Goal: Information Seeking & Learning: Learn about a topic

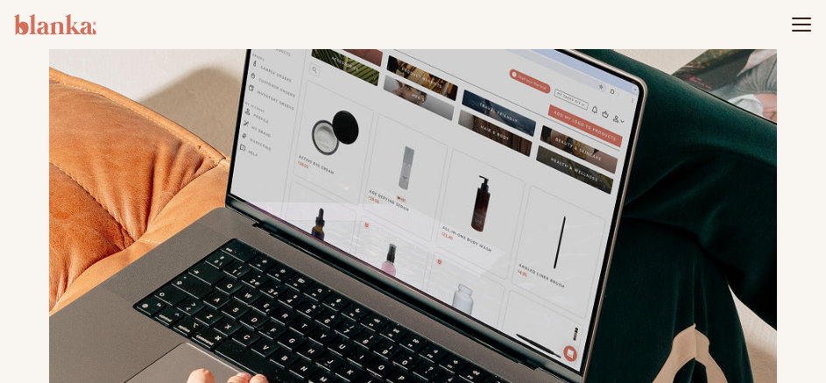
scroll to position [525, 0]
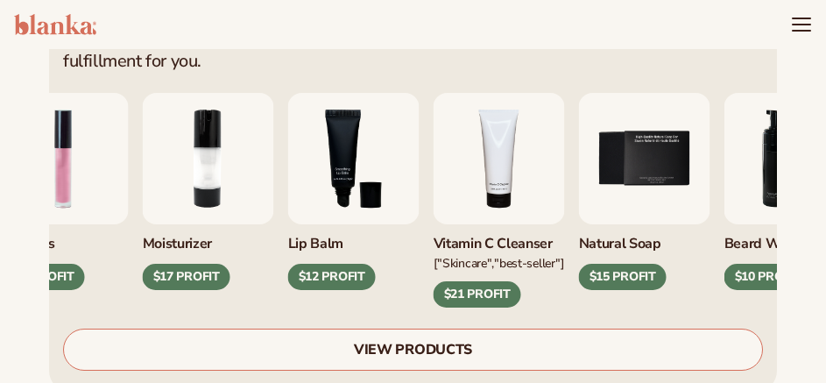
click at [353, 169] on img "3 / 9" at bounding box center [353, 158] width 131 height 131
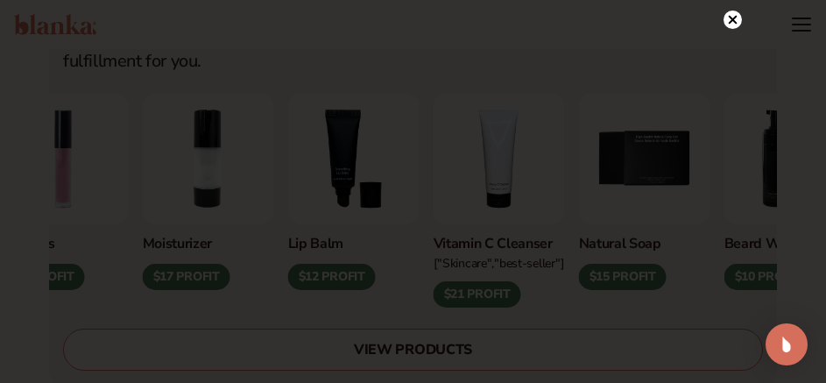
click at [737, 18] on circle at bounding box center [732, 20] width 18 height 18
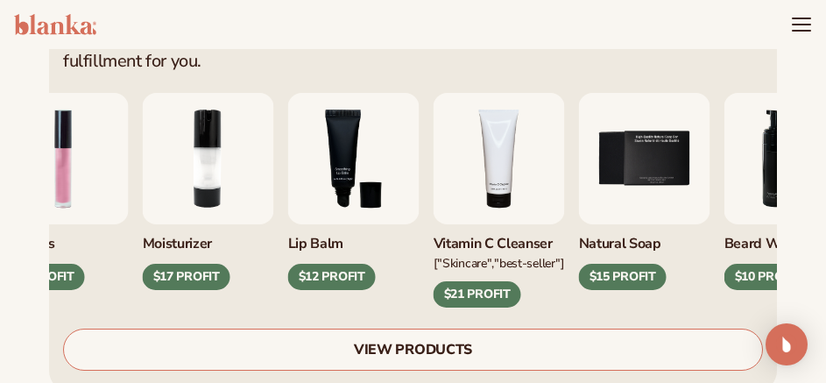
click at [340, 164] on img "3 / 9" at bounding box center [353, 158] width 131 height 131
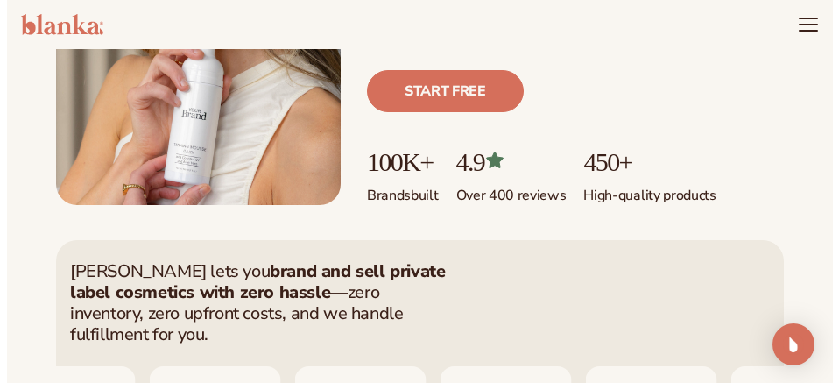
scroll to position [0, 0]
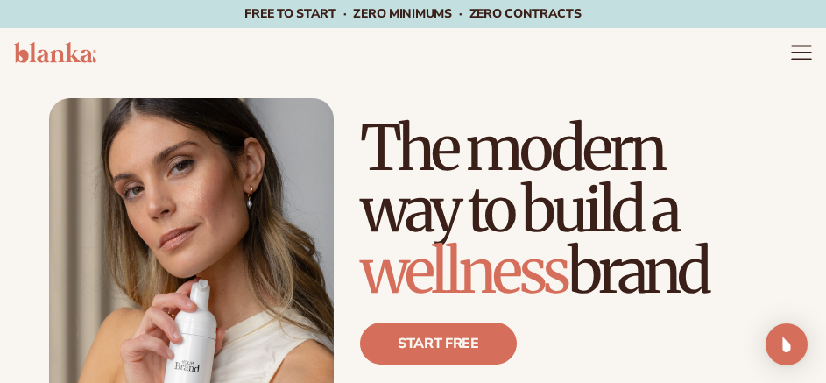
click at [801, 54] on icon "Menu" at bounding box center [801, 52] width 23 height 23
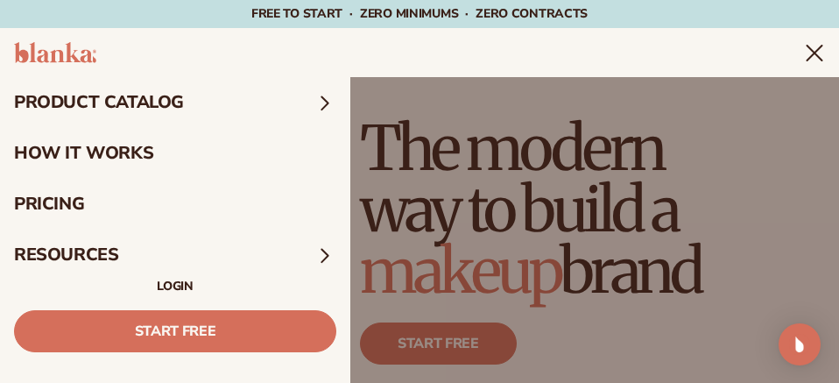
click at [164, 95] on summary "product catalog" at bounding box center [175, 102] width 350 height 51
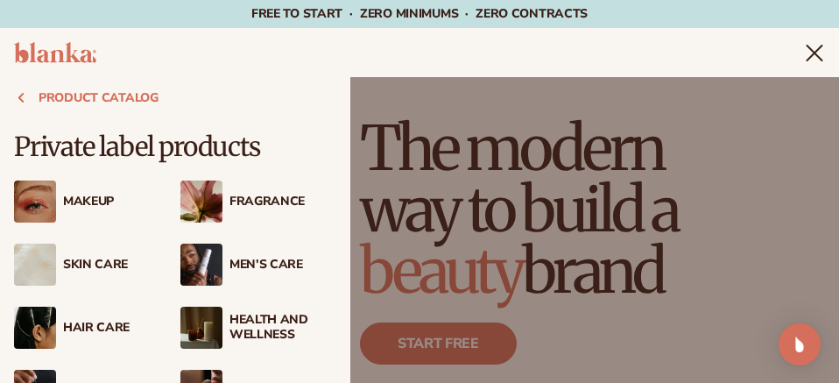
click at [113, 210] on div "Makeup" at bounding box center [92, 201] width 156 height 42
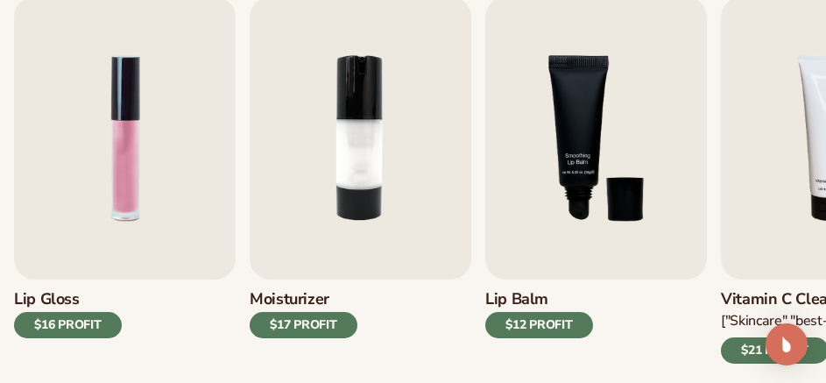
scroll to position [613, 0]
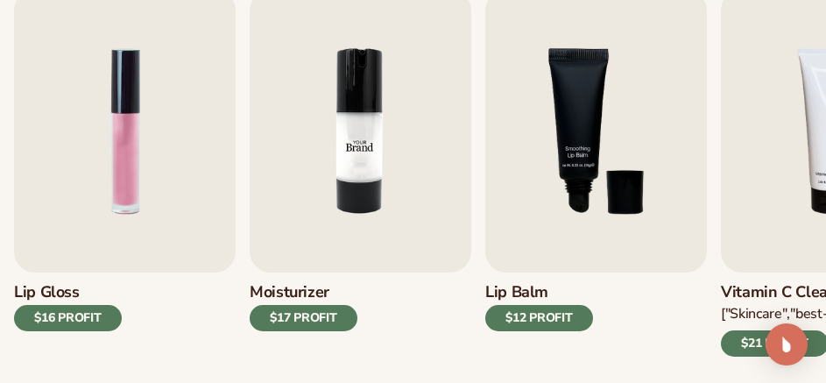
click at [368, 200] on img "2 / 9" at bounding box center [361, 130] width 222 height 283
click at [330, 245] on img "2 / 9" at bounding box center [361, 130] width 222 height 283
click at [321, 315] on div "$17 PROFIT" at bounding box center [304, 318] width 108 height 26
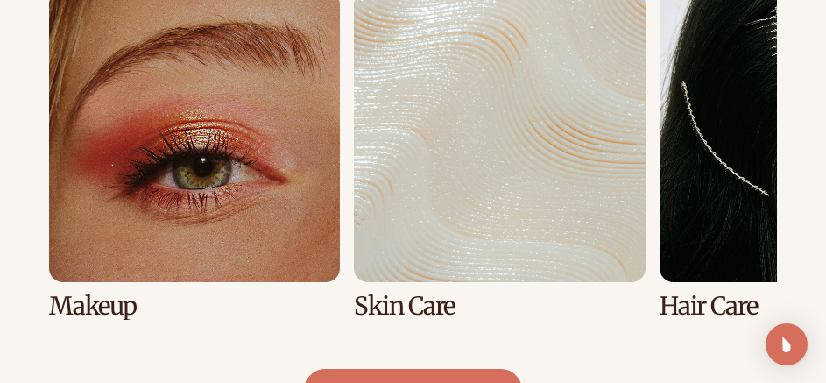
scroll to position [1344, 0]
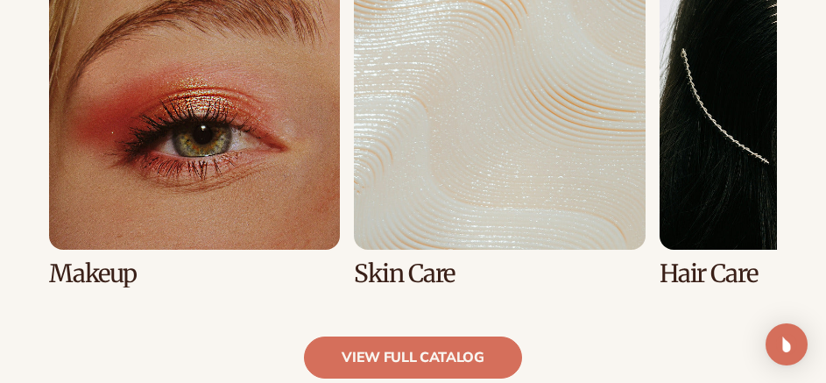
click at [208, 134] on link "1 / 8" at bounding box center [194, 122] width 291 height 328
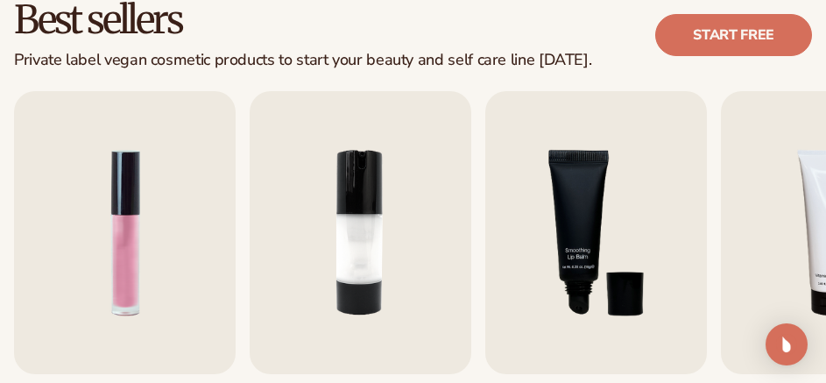
scroll to position [525, 0]
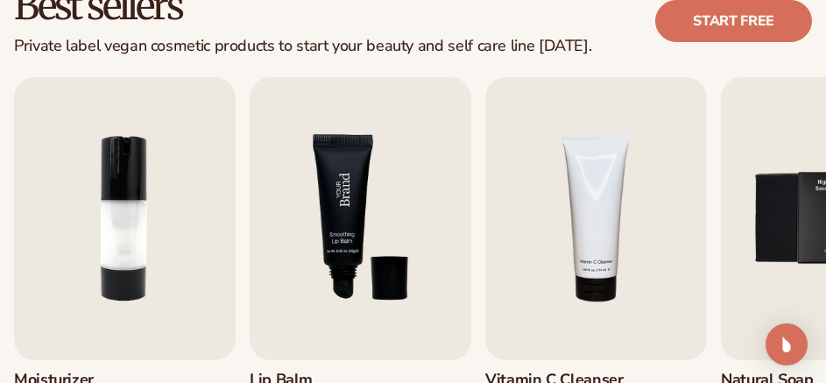
click at [304, 204] on img "3 / 9" at bounding box center [361, 218] width 222 height 283
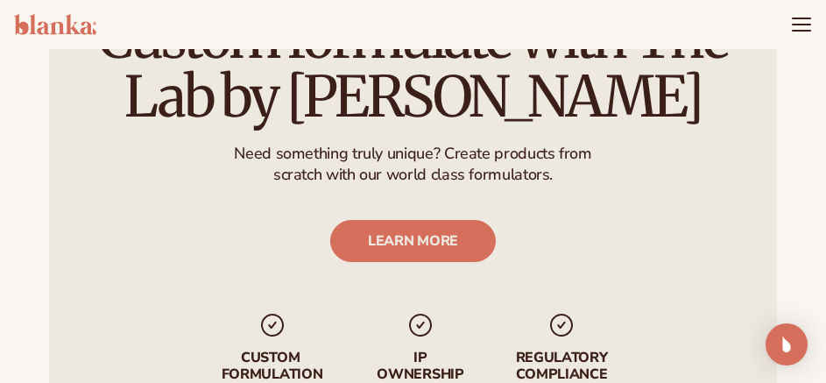
scroll to position [2627, 0]
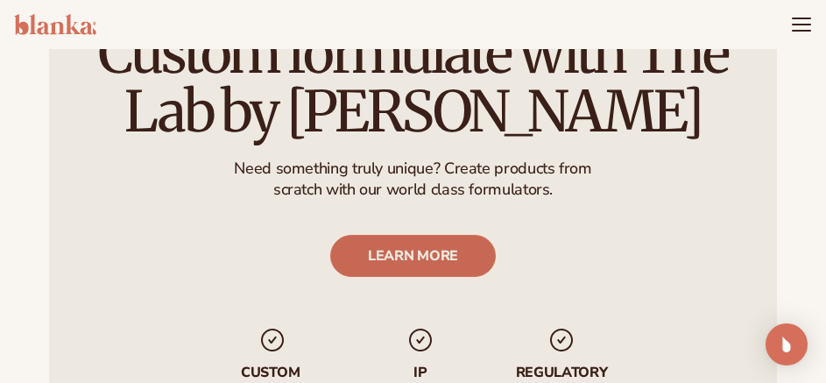
click at [415, 258] on link "LEARN MORE" at bounding box center [413, 257] width 166 height 42
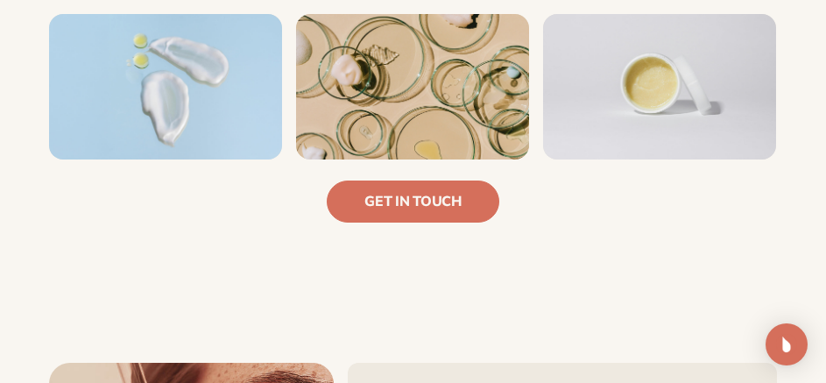
scroll to position [1139, 0]
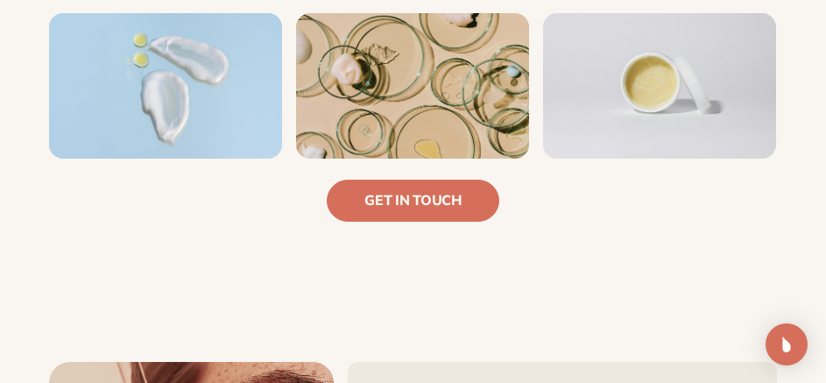
click at [394, 87] on img at bounding box center [412, 85] width 233 height 145
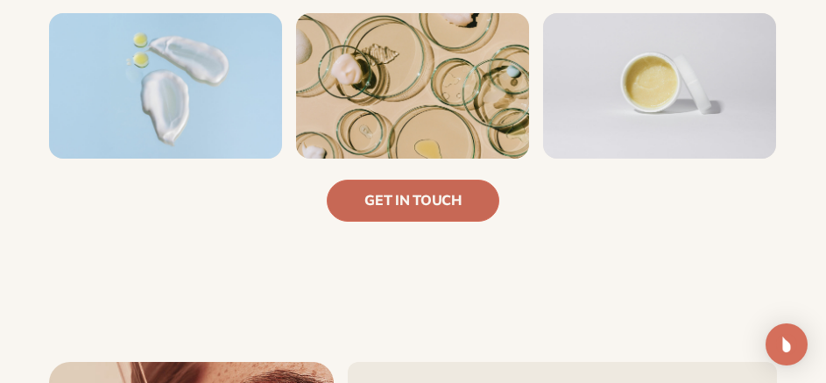
click at [403, 192] on link "Get in touch" at bounding box center [413, 201] width 172 height 42
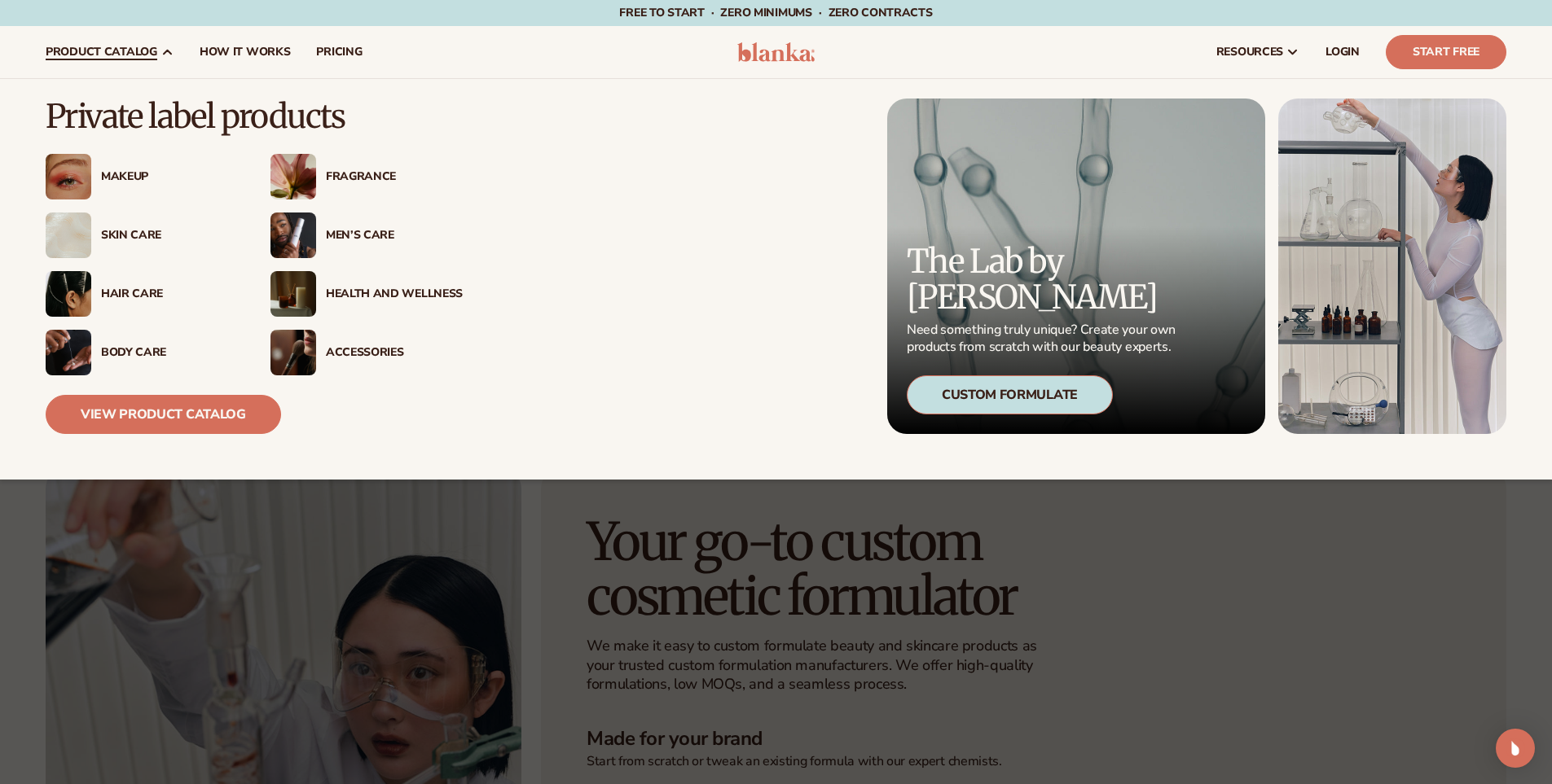
click at [101, 175] on div "Makeup" at bounding box center [169, 177] width 137 height 14
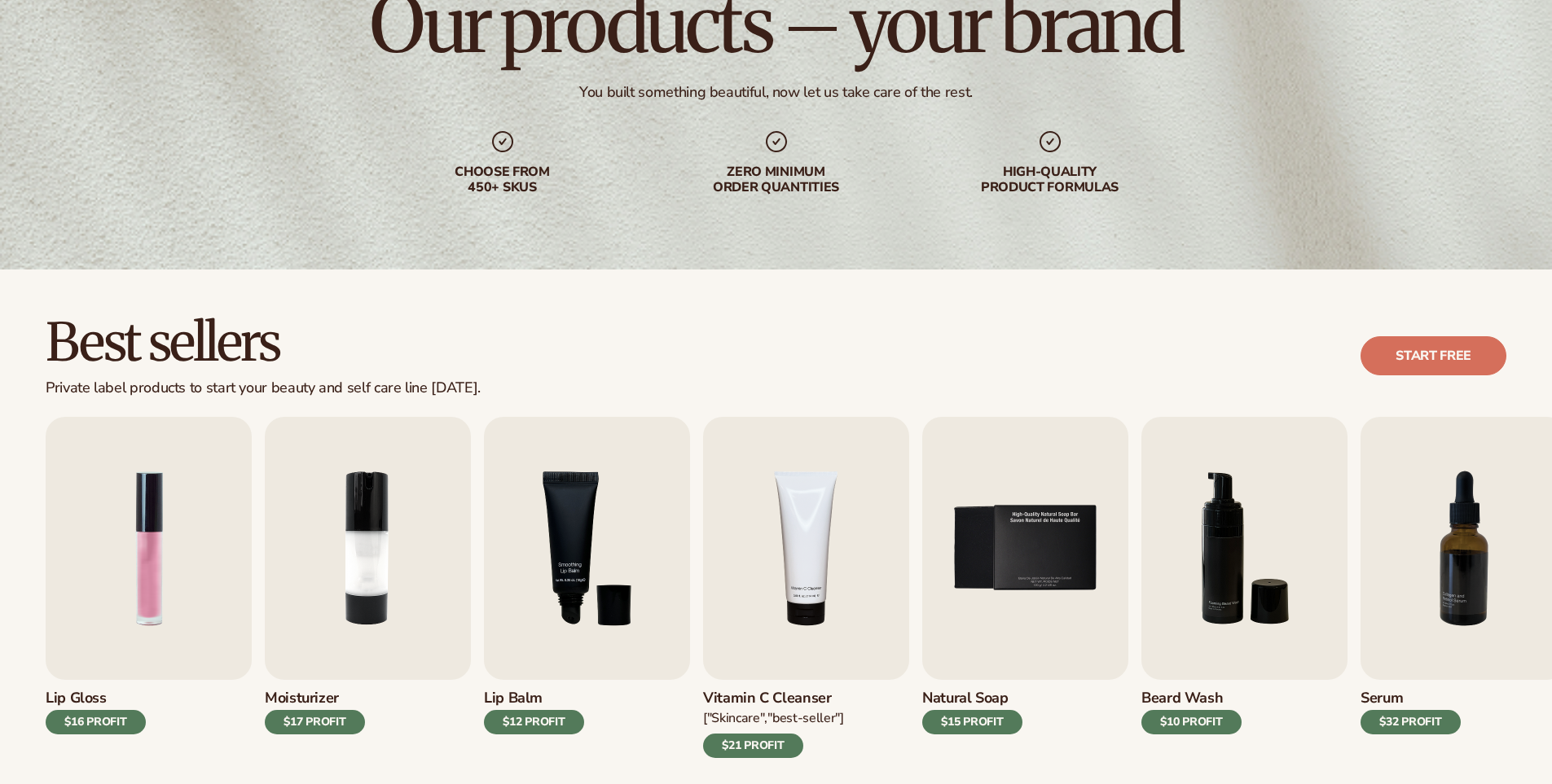
scroll to position [326, 0]
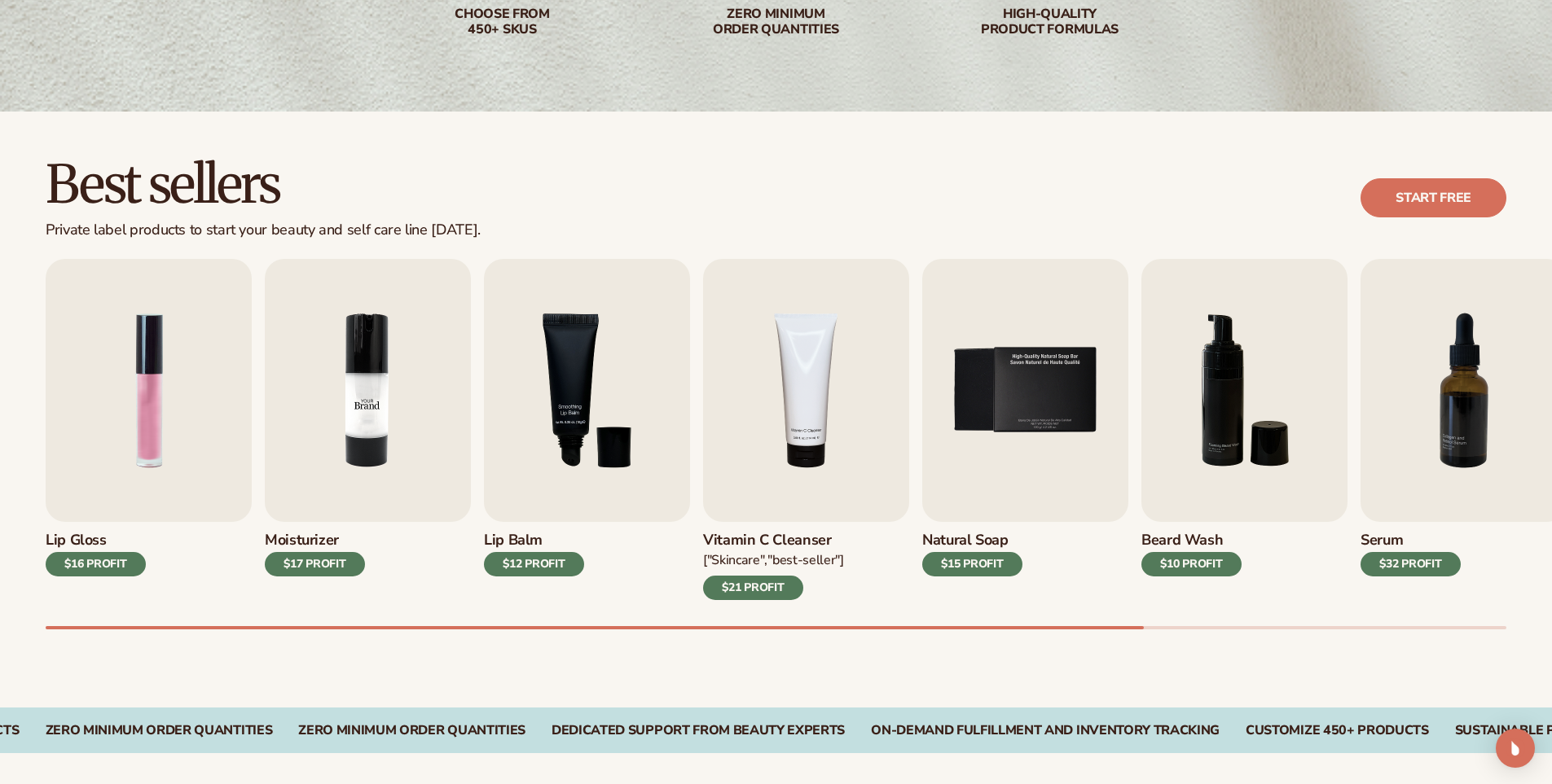
click at [357, 416] on img "2 / 9" at bounding box center [368, 391] width 207 height 263
click at [365, 538] on div "Moisturizer $17 PROFIT" at bounding box center [368, 561] width 207 height 78
click at [331, 532] on h3 "Moisturizer" at bounding box center [315, 540] width 100 height 18
click at [430, 379] on img "2 / 9" at bounding box center [368, 391] width 207 height 263
click at [397, 394] on img "2 / 9" at bounding box center [368, 391] width 207 height 263
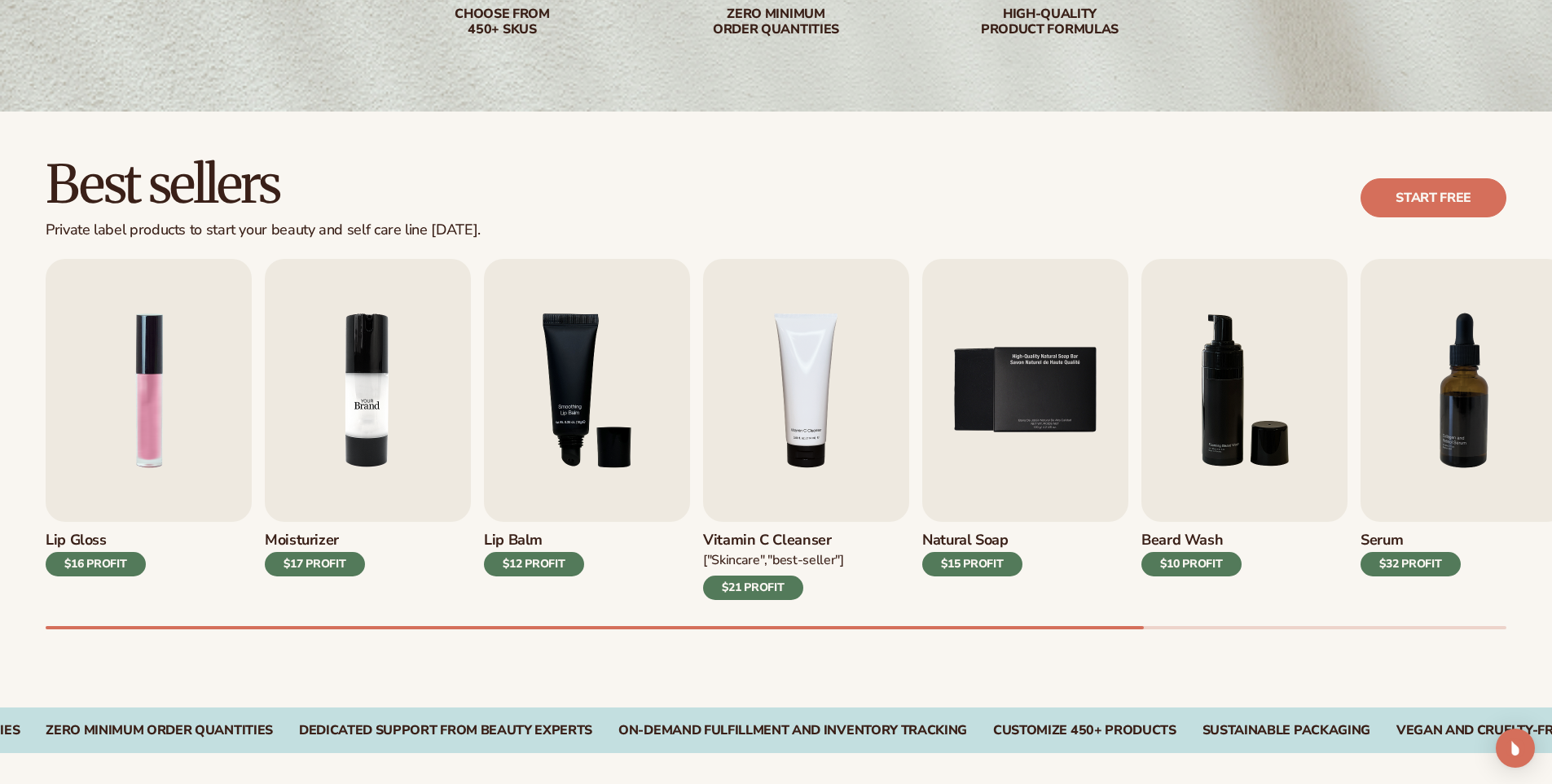
click at [1163, 504] on img "6 / 9" at bounding box center [1245, 391] width 207 height 263
click at [1422, 188] on link "Start free" at bounding box center [1434, 198] width 146 height 39
